Goal: Book appointment/travel/reservation

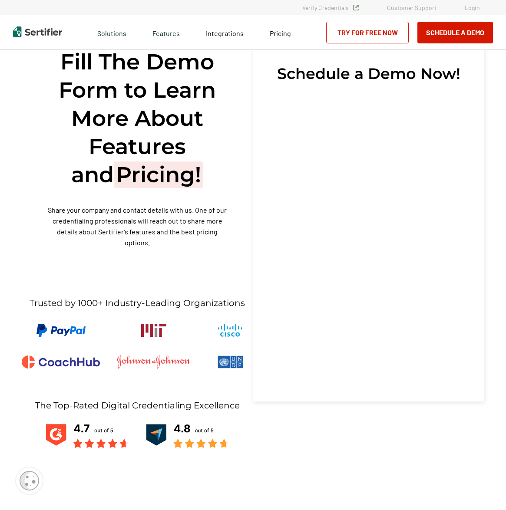
click at [368, 76] on span "Schedule a Demo Now!" at bounding box center [368, 73] width 183 height 17
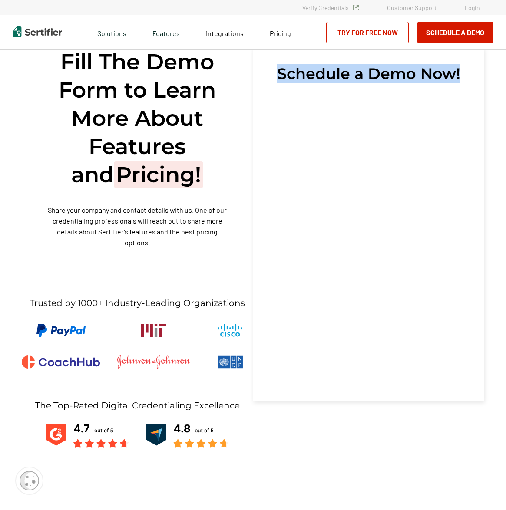
click at [368, 76] on span "Schedule a Demo Now!" at bounding box center [368, 73] width 183 height 17
click at [377, 77] on span "Schedule a Demo Now!" at bounding box center [368, 73] width 183 height 17
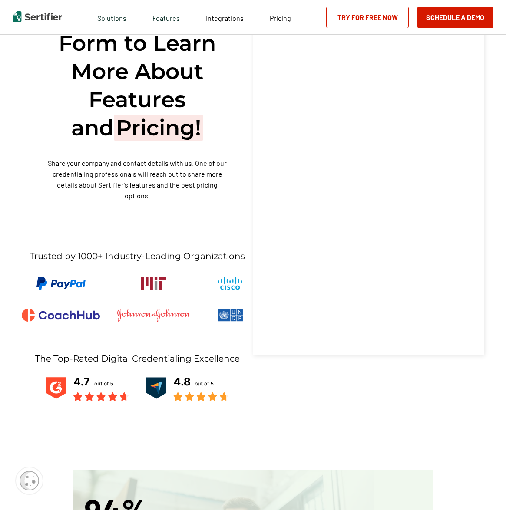
scroll to position [60, 0]
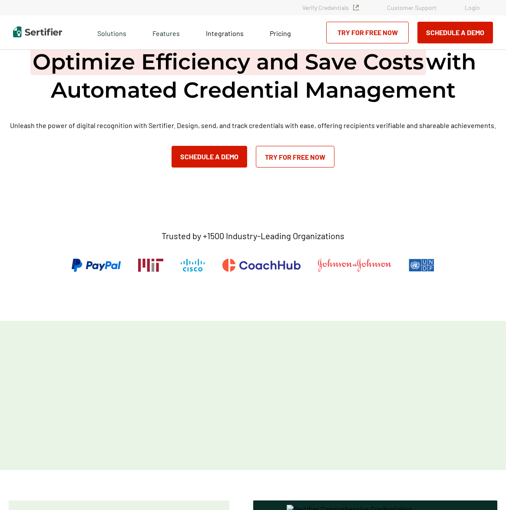
click at [439, 37] on div "Schedule a Demo Try for Free Now" at bounding box center [409, 33] width 167 height 22
